Goal: Task Accomplishment & Management: Use online tool/utility

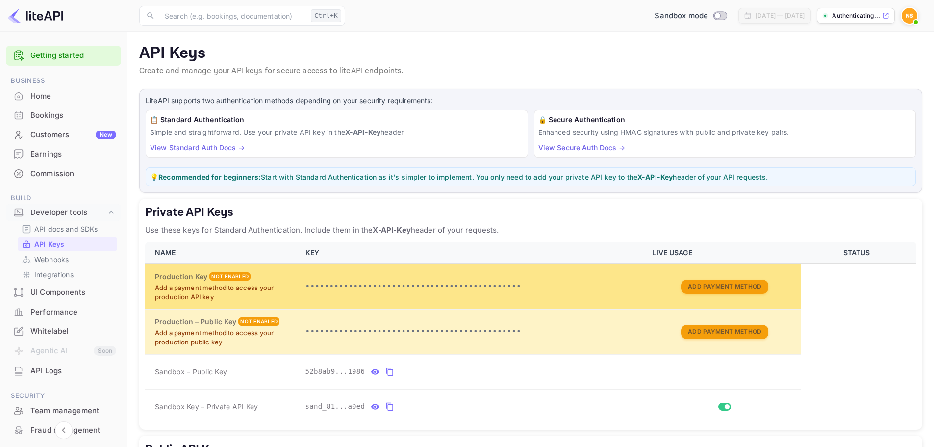
scroll to position [49, 0]
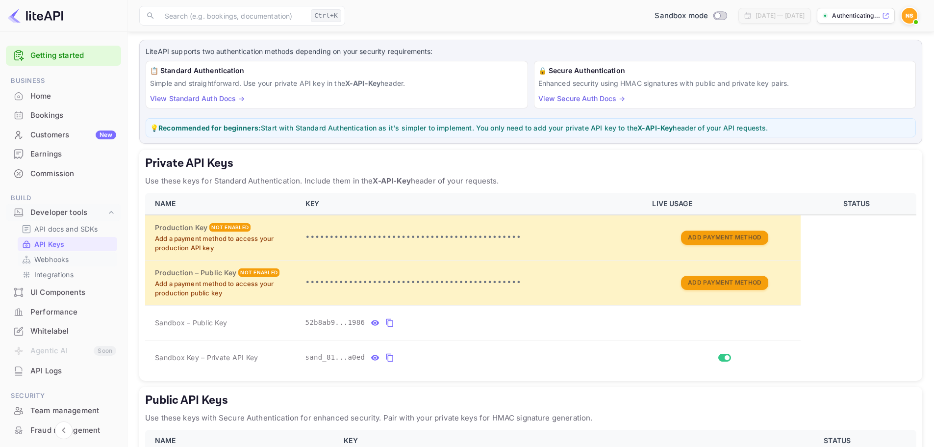
click at [62, 260] on p "Webhooks" at bounding box center [51, 259] width 34 height 10
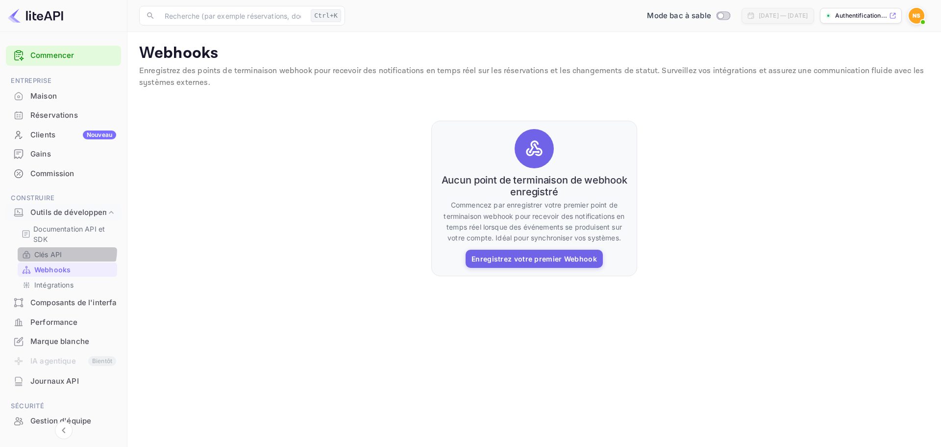
click at [54, 249] on div "Clés API" at bounding box center [68, 254] width 100 height 14
click at [49, 255] on font "Clés API" at bounding box center [47, 254] width 27 height 8
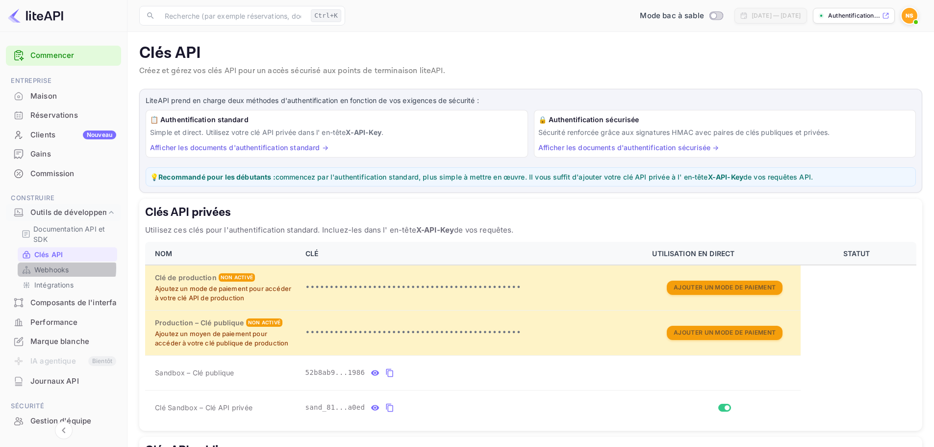
click at [51, 268] on font "Webhooks" at bounding box center [51, 269] width 34 height 8
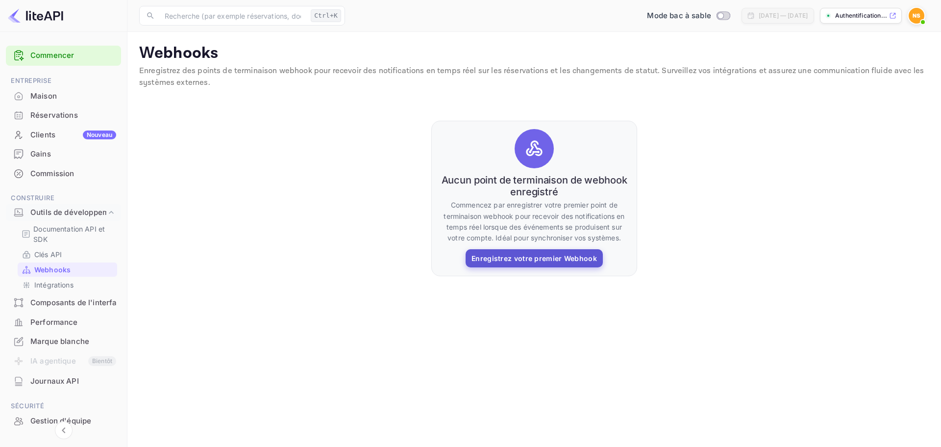
click at [548, 260] on font "Enregistrez votre premier Webhook" at bounding box center [535, 258] width 126 height 8
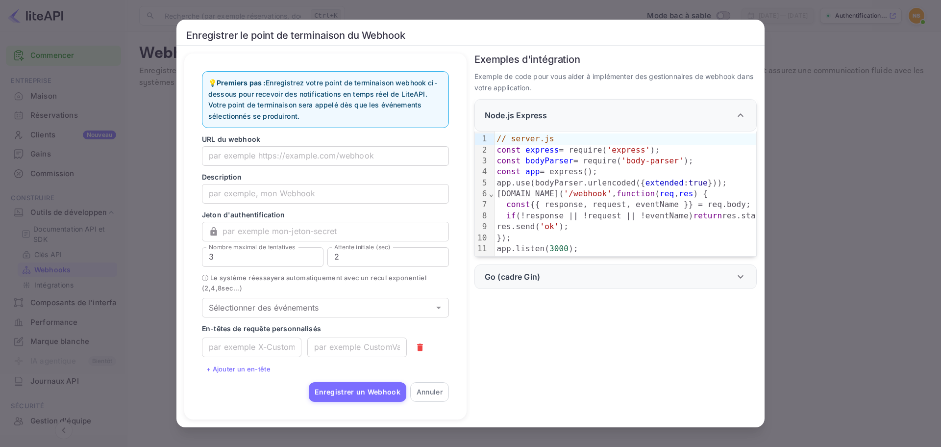
click at [851, 189] on div "Enregistrer le point de terminaison du Webhook 💡 Premiers pas : Enregistrez vot…" at bounding box center [470, 223] width 941 height 447
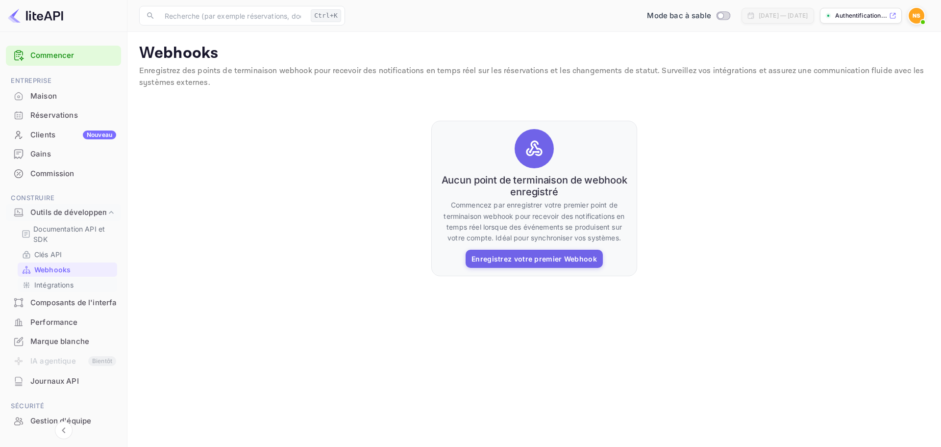
click at [58, 284] on font "Intégrations" at bounding box center [53, 284] width 39 height 8
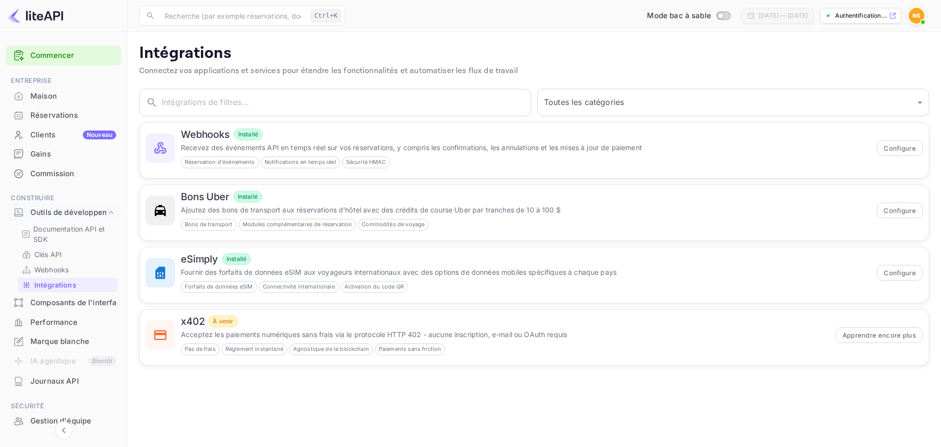
click at [74, 304] on font "Composants de l'interface utilisateur" at bounding box center [97, 302] width 134 height 9
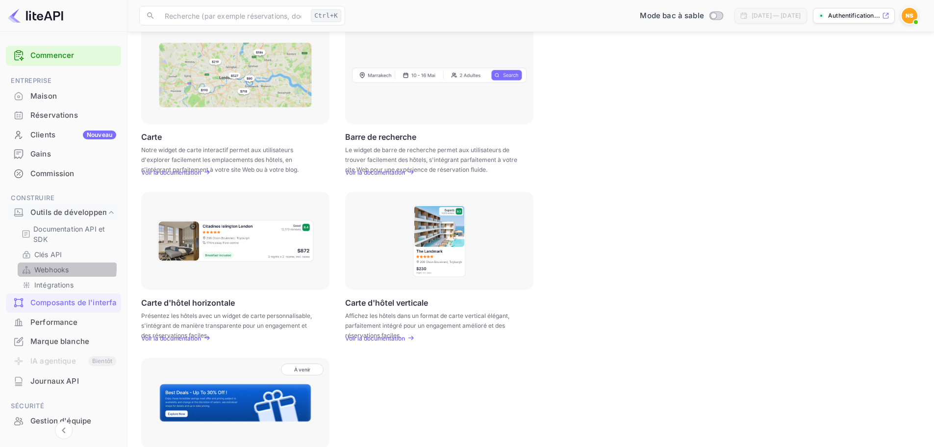
click at [53, 267] on font "Webhooks" at bounding box center [51, 269] width 34 height 8
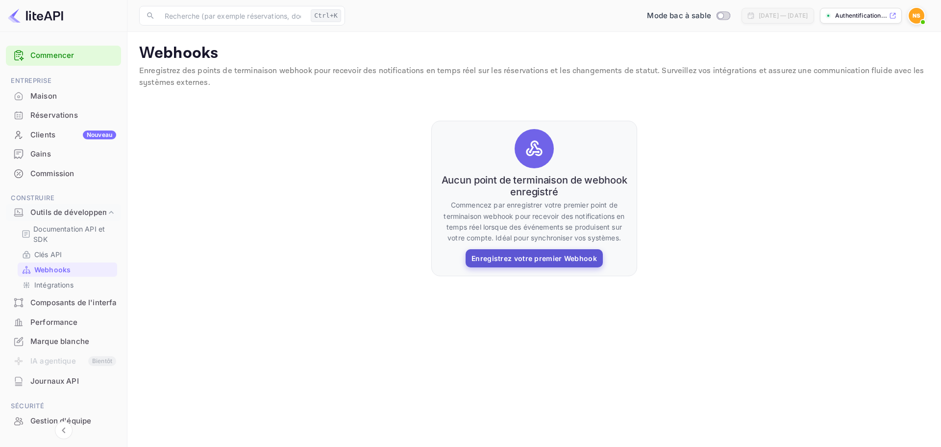
click at [534, 263] on font "Enregistrez votre premier Webhook" at bounding box center [535, 258] width 126 height 12
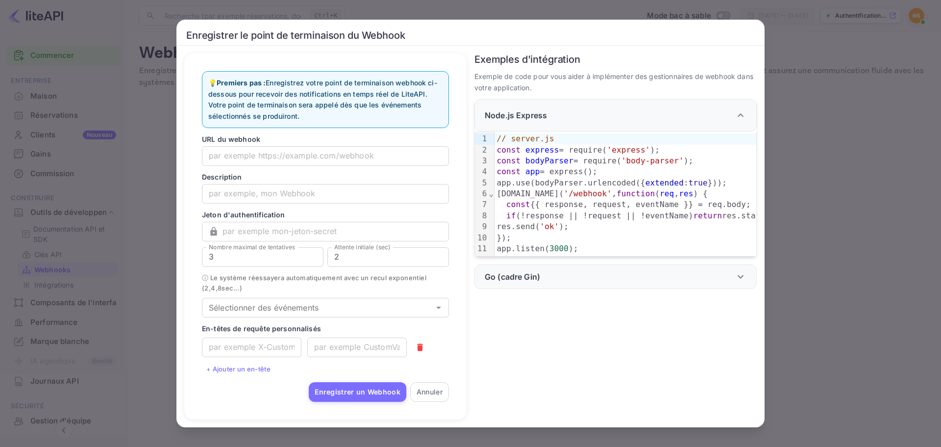
click at [850, 244] on div "Enregistrer le point de terminaison du Webhook 💡 Premiers pas : Enregistrez vot…" at bounding box center [470, 223] width 941 height 447
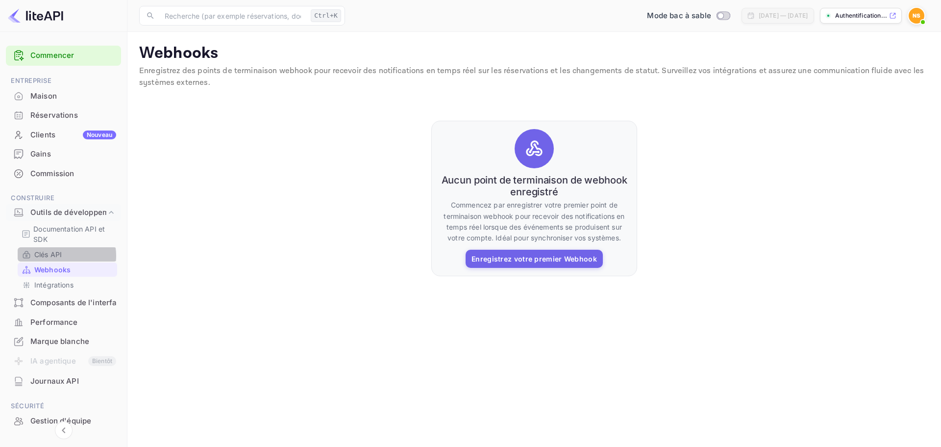
click at [61, 255] on font "Clés API" at bounding box center [47, 254] width 27 height 8
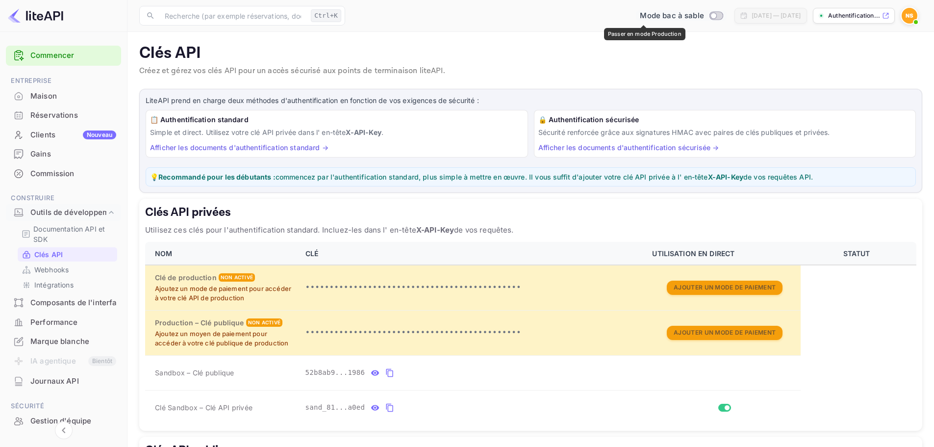
click at [704, 14] on input "Passer en mode Production" at bounding box center [714, 15] width 20 height 6
checkbox input "false"
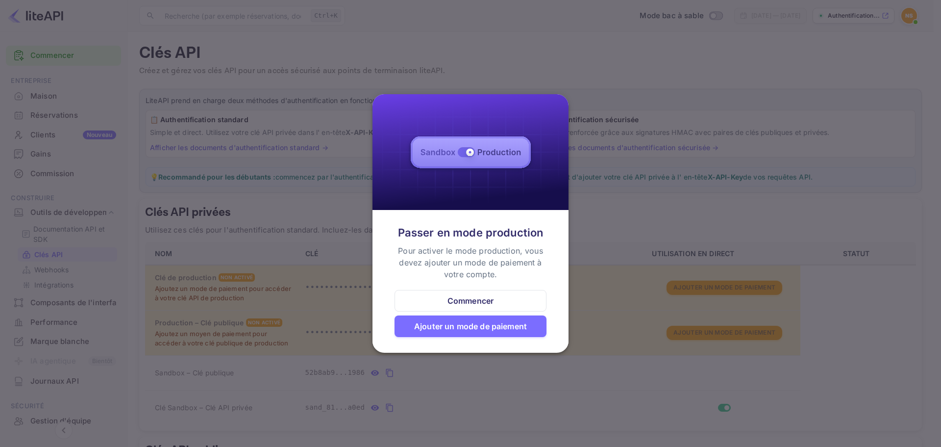
click at [569, 24] on div at bounding box center [470, 223] width 941 height 447
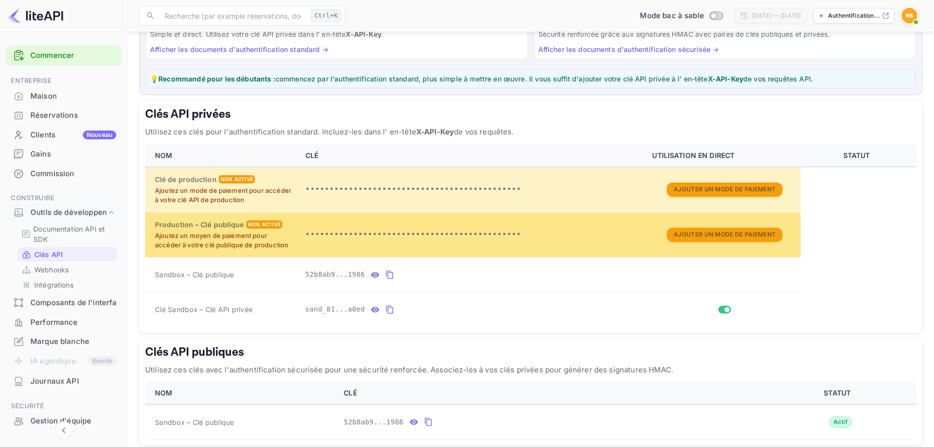
scroll to position [145, 0]
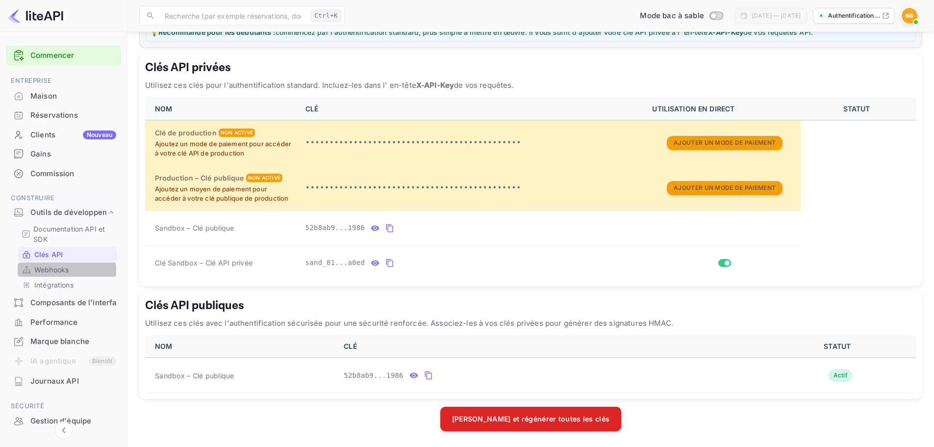
click at [52, 271] on font "Webhooks" at bounding box center [51, 269] width 34 height 8
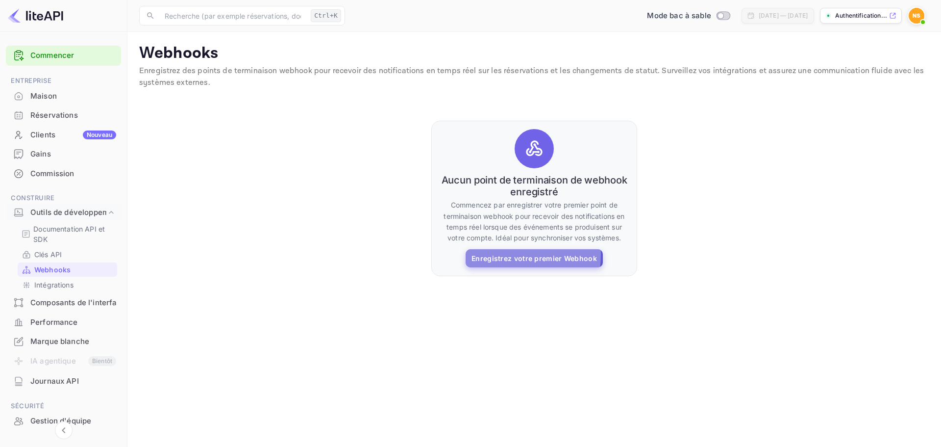
click at [493, 254] on font "Enregistrez votre premier Webhook" at bounding box center [535, 258] width 126 height 8
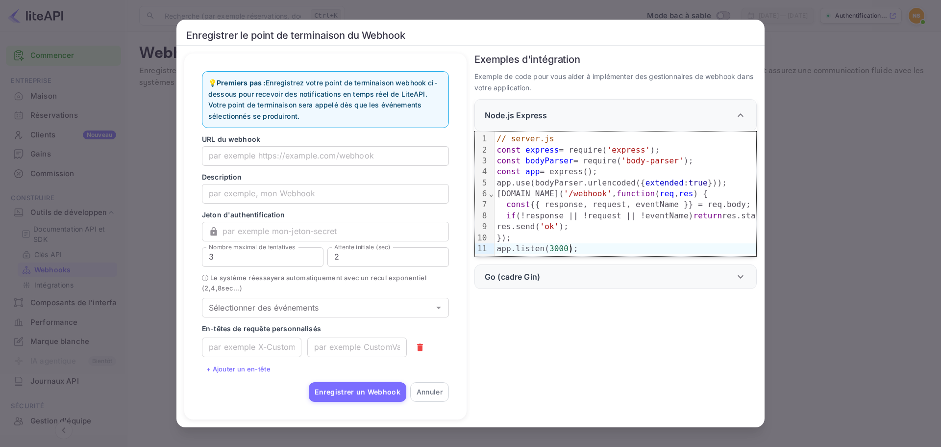
click at [879, 251] on div "Enregistrer le point de terminaison du Webhook 💡 Premiers pas : Enregistrez vot…" at bounding box center [470, 223] width 941 height 447
